Goal: Information Seeking & Learning: Find specific page/section

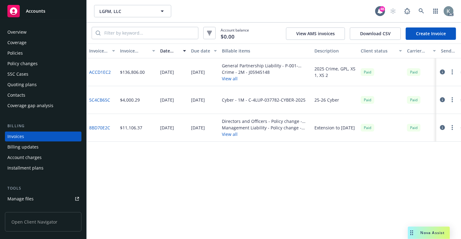
scroll to position [7, 0]
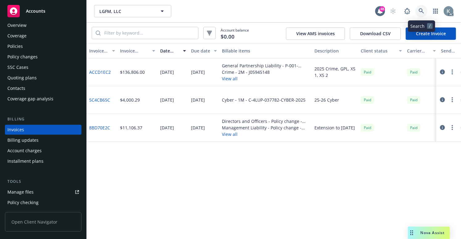
click at [419, 9] on icon at bounding box center [420, 10] width 5 height 5
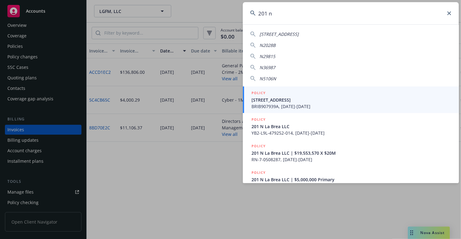
type input "201 n"
click at [268, 98] on span "[STREET_ADDRESS]" at bounding box center [351, 99] width 200 height 6
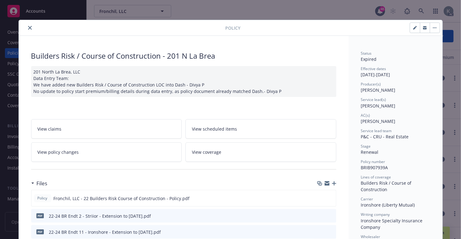
click at [28, 27] on icon "close" at bounding box center [30, 28] width 4 height 4
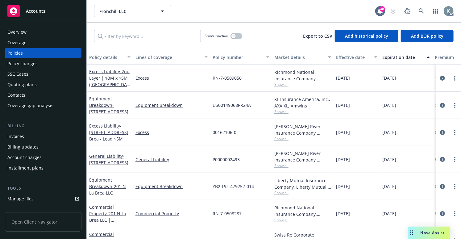
click at [15, 136] on div "Invoices" at bounding box center [15, 136] width 17 height 10
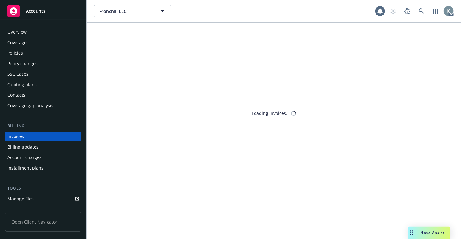
scroll to position [7, 0]
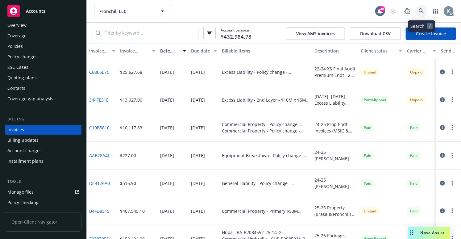
click at [421, 9] on icon at bounding box center [420, 10] width 5 height 5
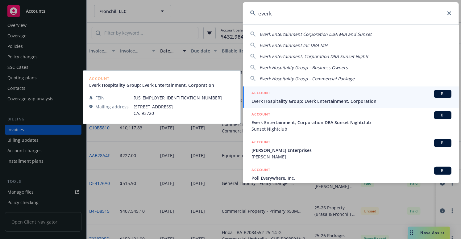
type input "everk"
click at [273, 99] on span "Everk Hospitality Group; Everk Entertainment, Corporation" at bounding box center [351, 101] width 200 height 6
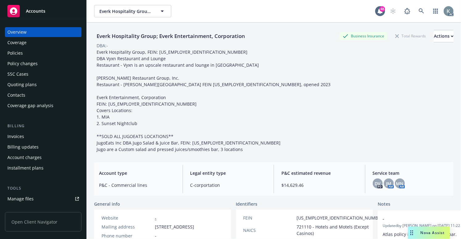
click at [16, 53] on div "Policies" at bounding box center [14, 53] width 15 height 10
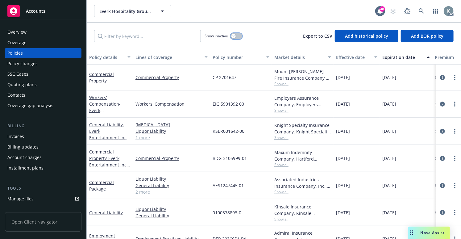
click at [233, 37] on div "button" at bounding box center [233, 36] width 4 height 4
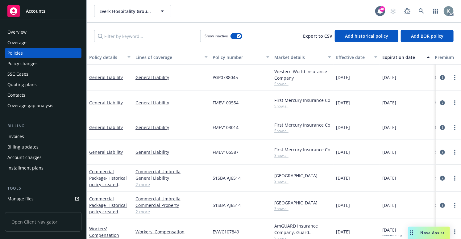
click at [223, 57] on div "Policy number" at bounding box center [237, 57] width 50 height 6
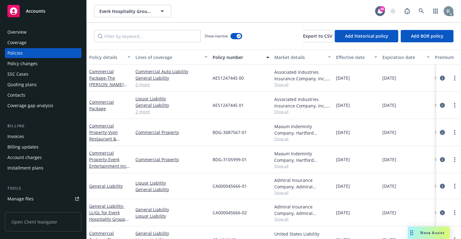
click at [440, 131] on icon "circleInformation" at bounding box center [442, 132] width 5 height 5
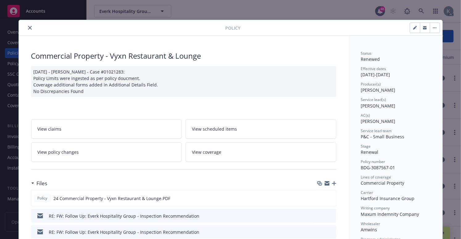
click at [410, 121] on div "AC(s) [PERSON_NAME]" at bounding box center [395, 119] width 69 height 12
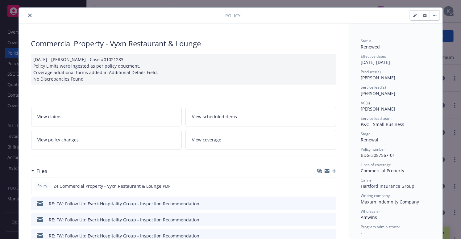
scroll to position [0, 0]
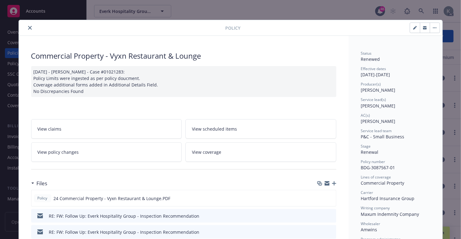
click at [28, 26] on icon "close" at bounding box center [30, 28] width 4 height 4
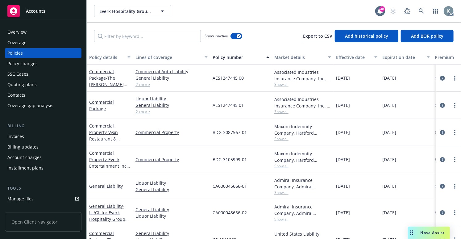
click at [20, 32] on div "Overview" at bounding box center [16, 32] width 19 height 10
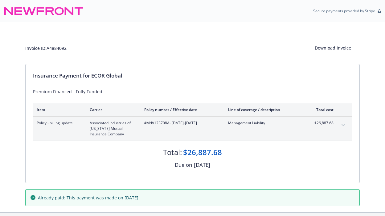
click at [216, 69] on div "Insurance Payment for ECOR Global Premium Financed - Fully Funded Item Carrier …" at bounding box center [193, 123] width 334 height 119
click at [201, 39] on div "Invoice ID: A4884092 Download Invoice" at bounding box center [192, 43] width 334 height 42
click at [242, 44] on div "Invoice ID: A4884092 Download Invoice" at bounding box center [192, 48] width 334 height 12
